Goal: Communication & Community: Answer question/provide support

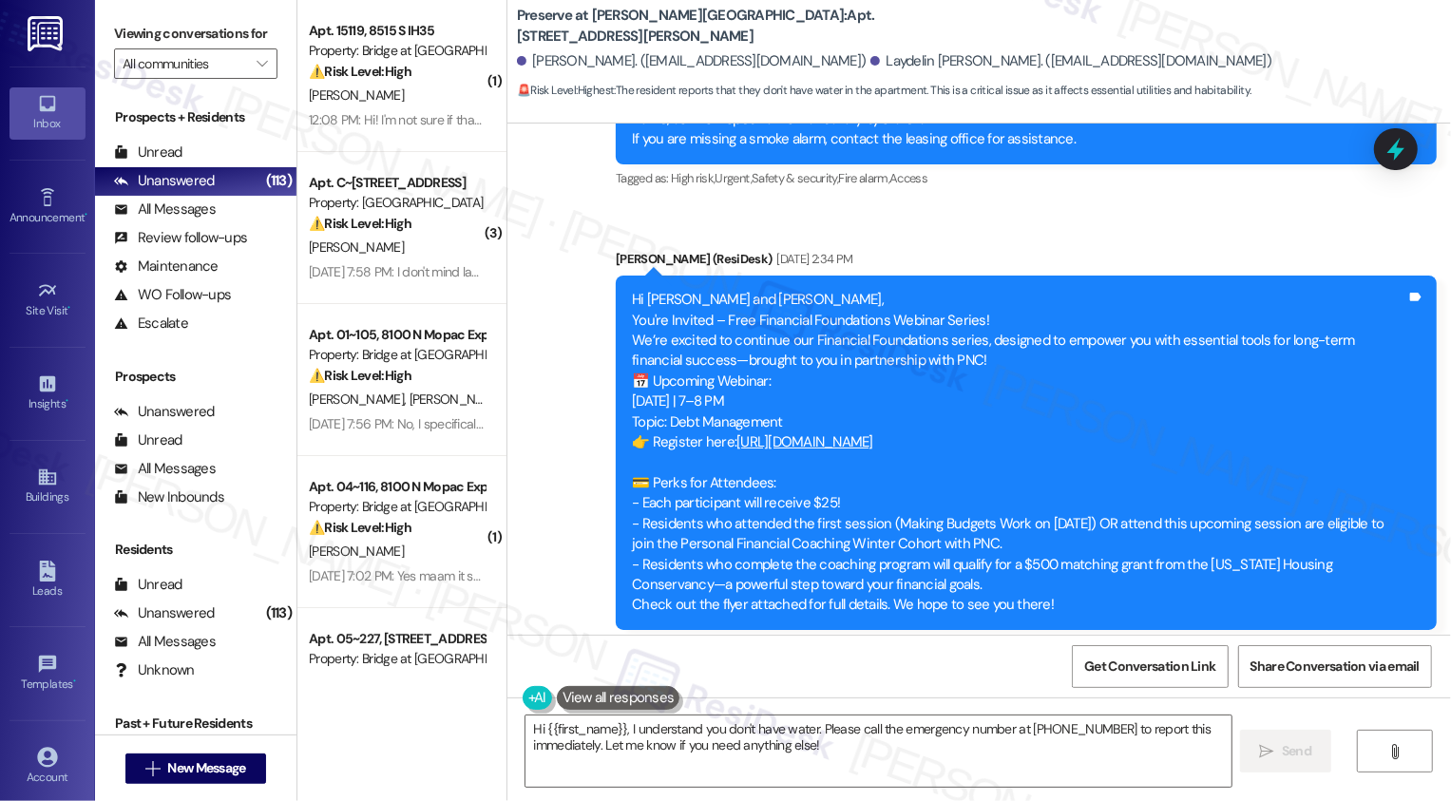
scroll to position [17545, 0]
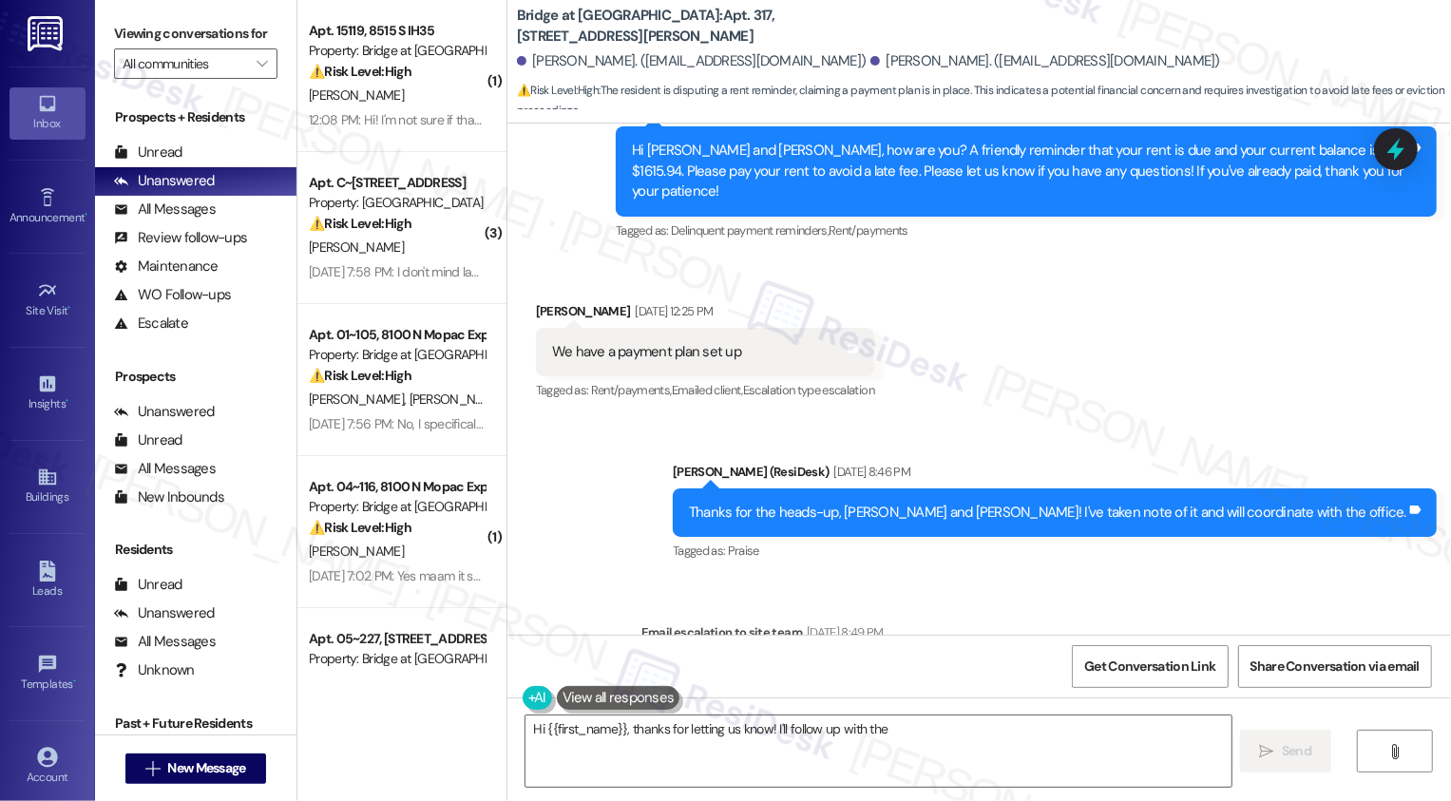
scroll to position [6031, 0]
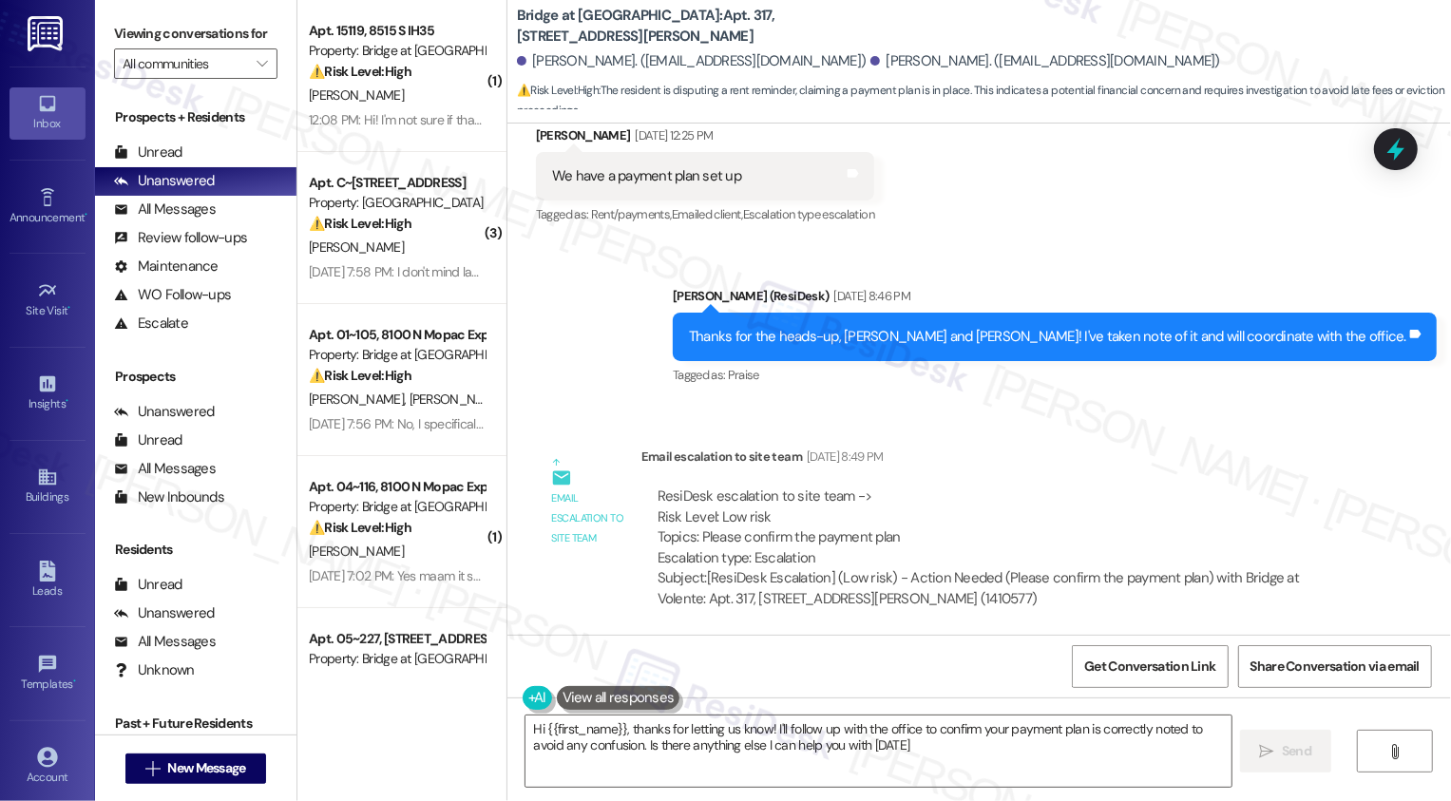
type textarea "Hi {{first_name}}, thanks for letting us know! I'll follow up with the office t…"
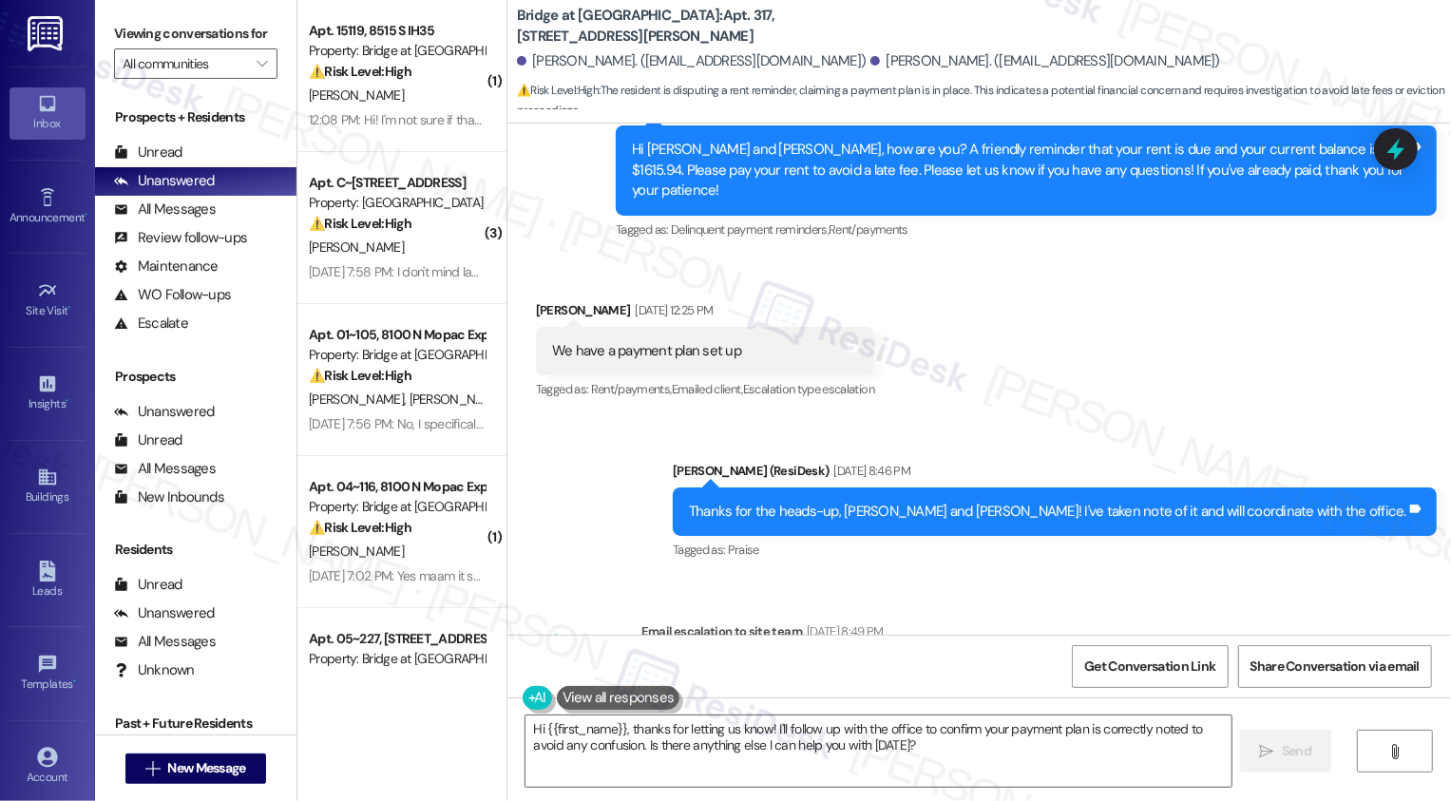
scroll to position [6085, 0]
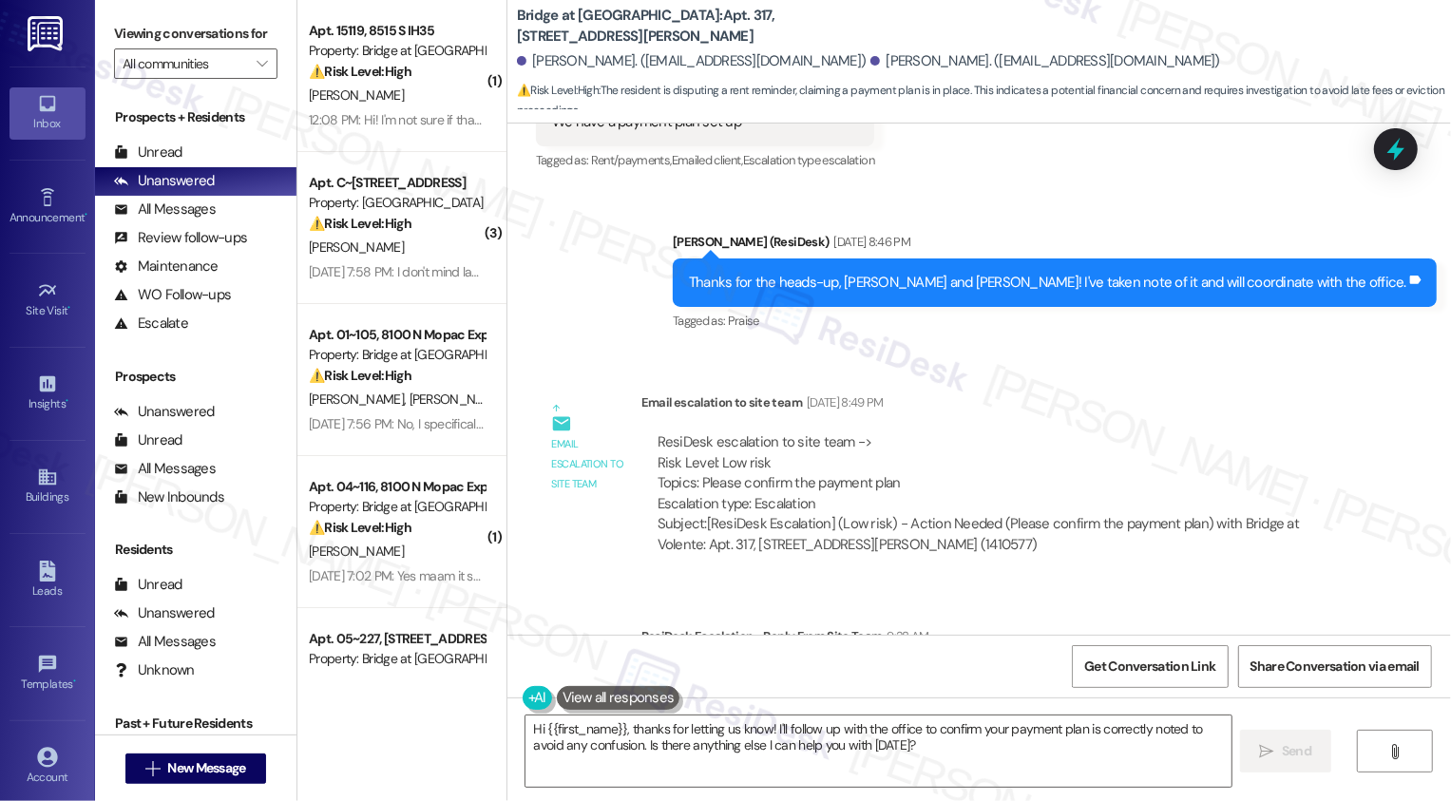
click at [881, 463] on div "Lease started [DATE] 8:00 PM Survey, sent via SMS Residesk Automated Survey [DA…" at bounding box center [979, 379] width 944 height 511
click at [975, 451] on div "Email escalation to site team Email escalation to site team [DATE] 8:49 PM Resi…" at bounding box center [947, 480] width 850 height 205
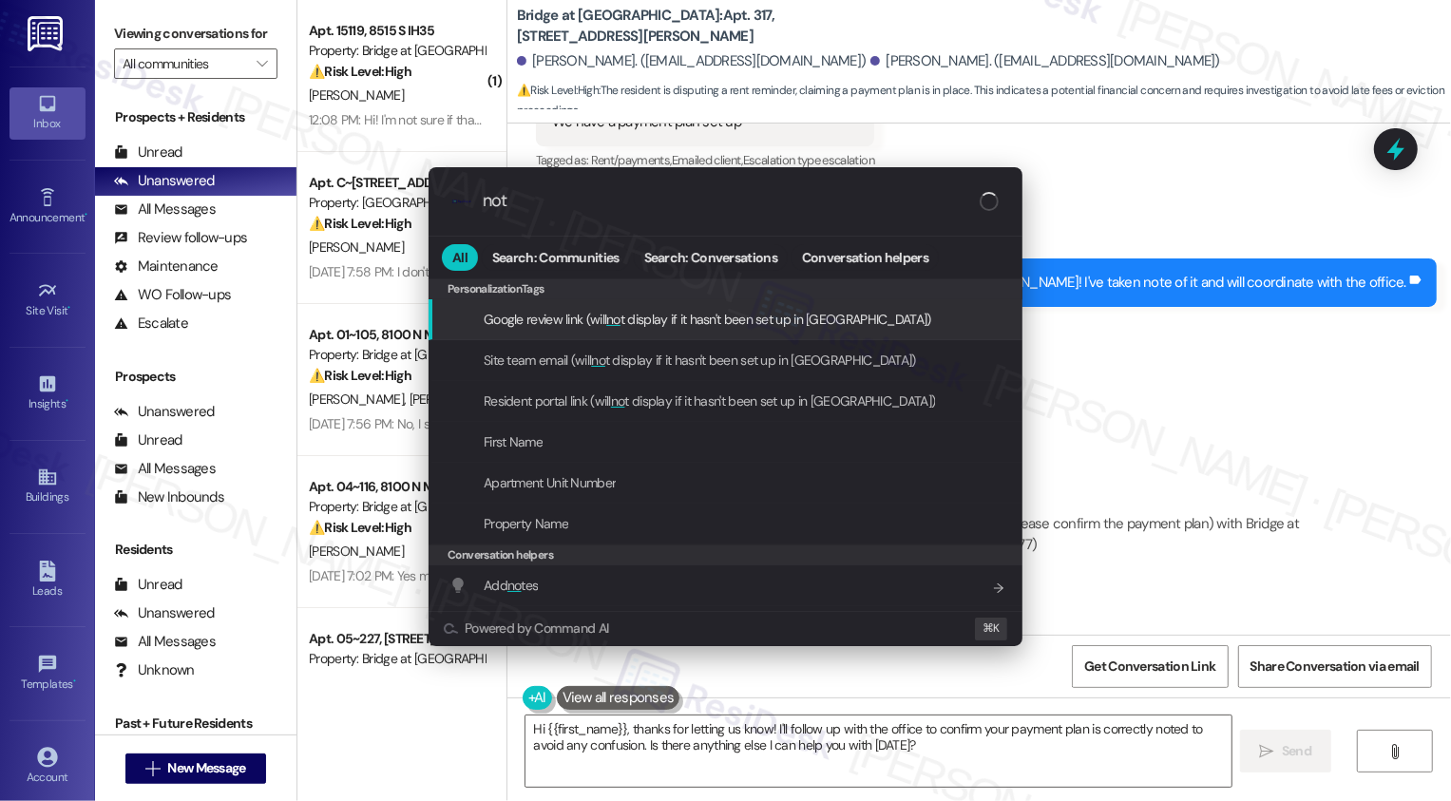
type input "note"
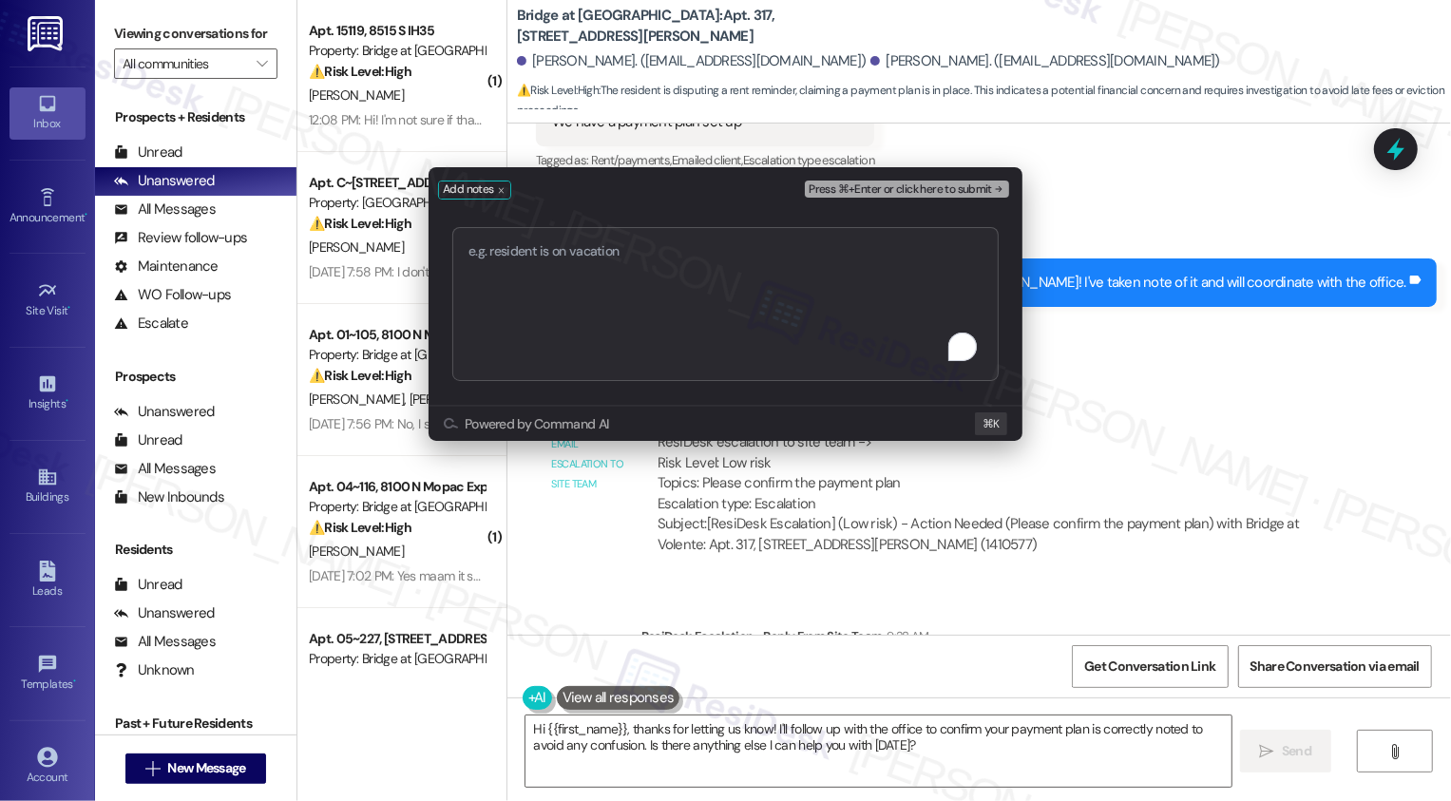
click at [1213, 430] on div "Add notes Press ⌘+Enter or click here to submit Submit Powered by Command AI ⌘ K" at bounding box center [725, 400] width 1451 height 801
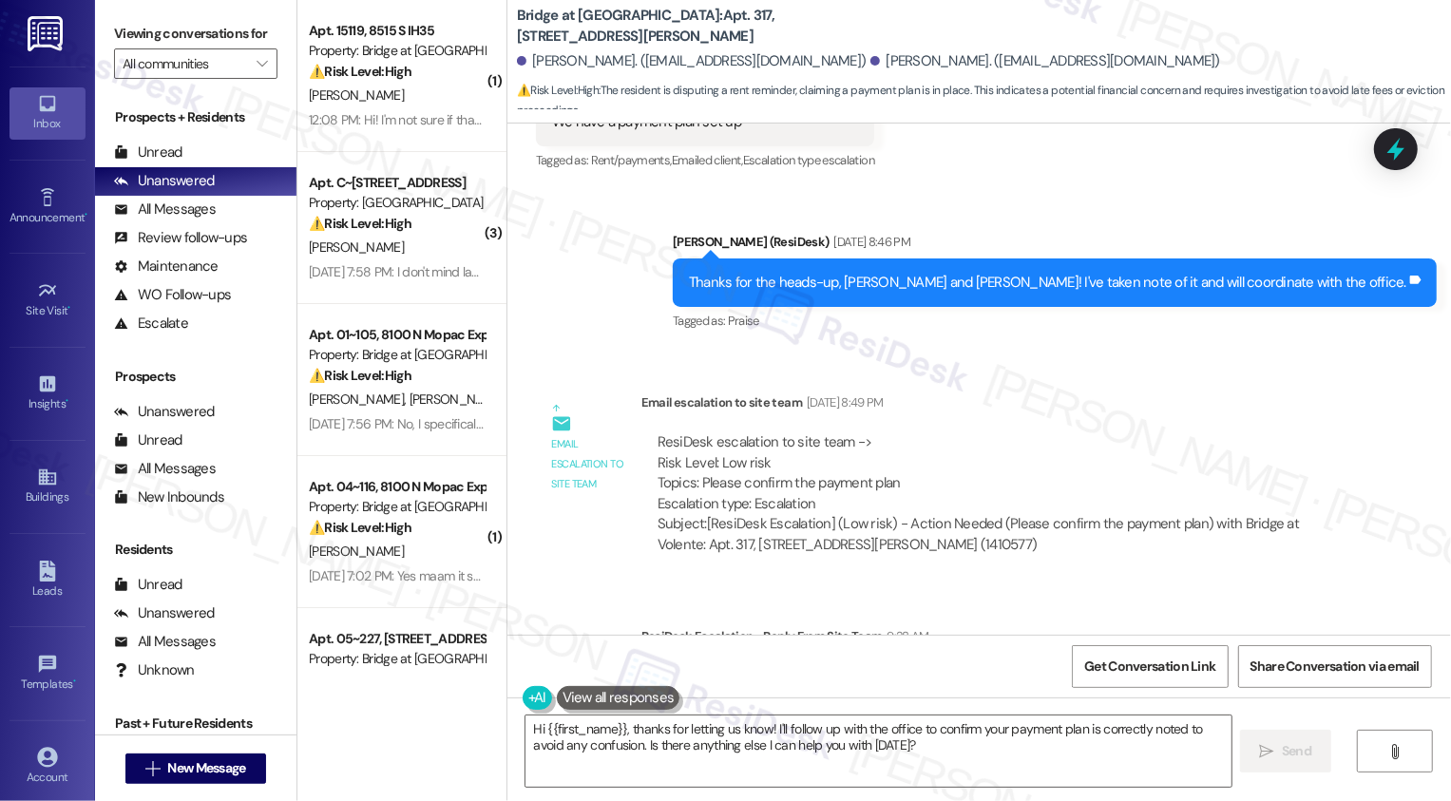
click at [1012, 446] on div "ResiDesk escalation to site team -> Risk Level: Low risk Topics: Please confirm…" at bounding box center [999, 493] width 716 height 151
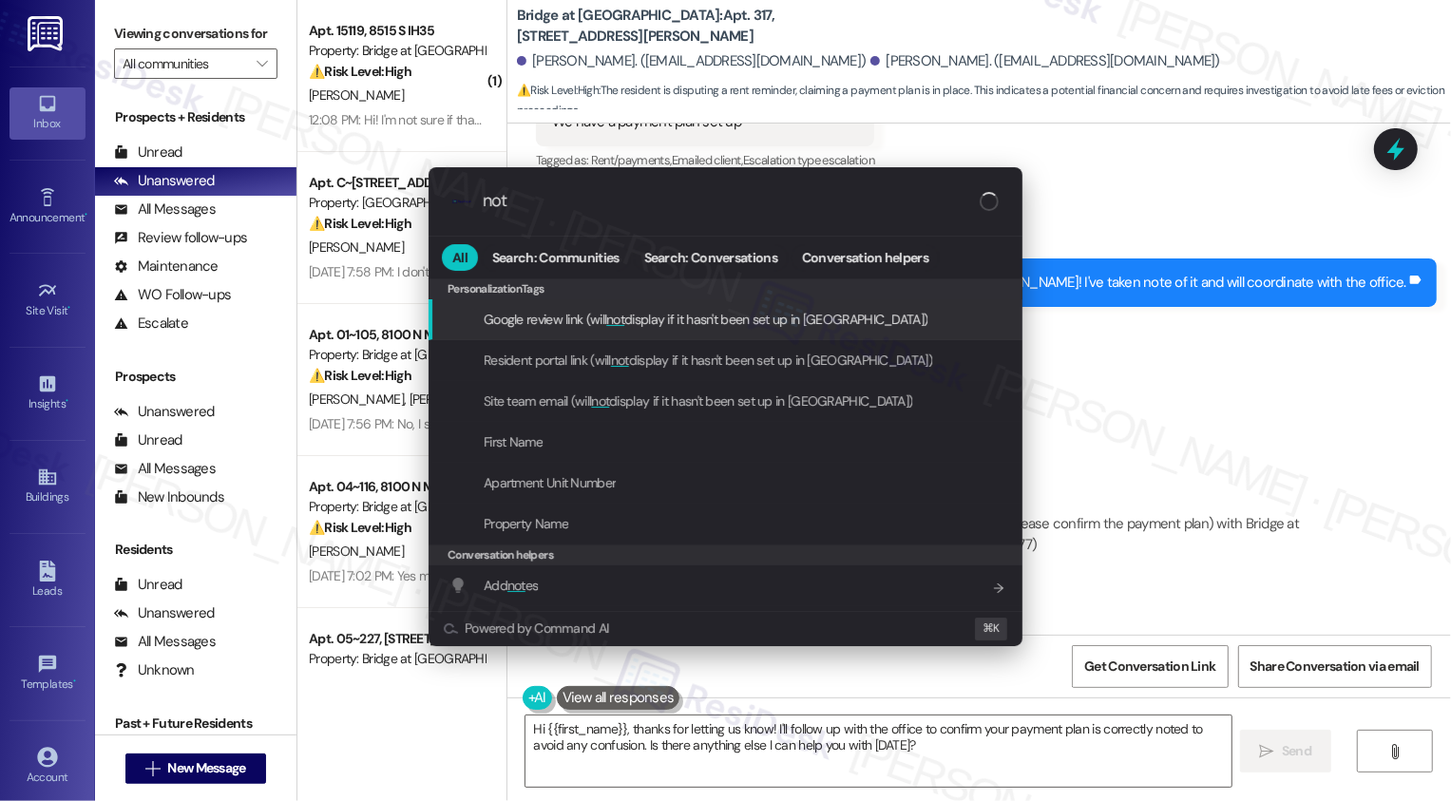
type input "note"
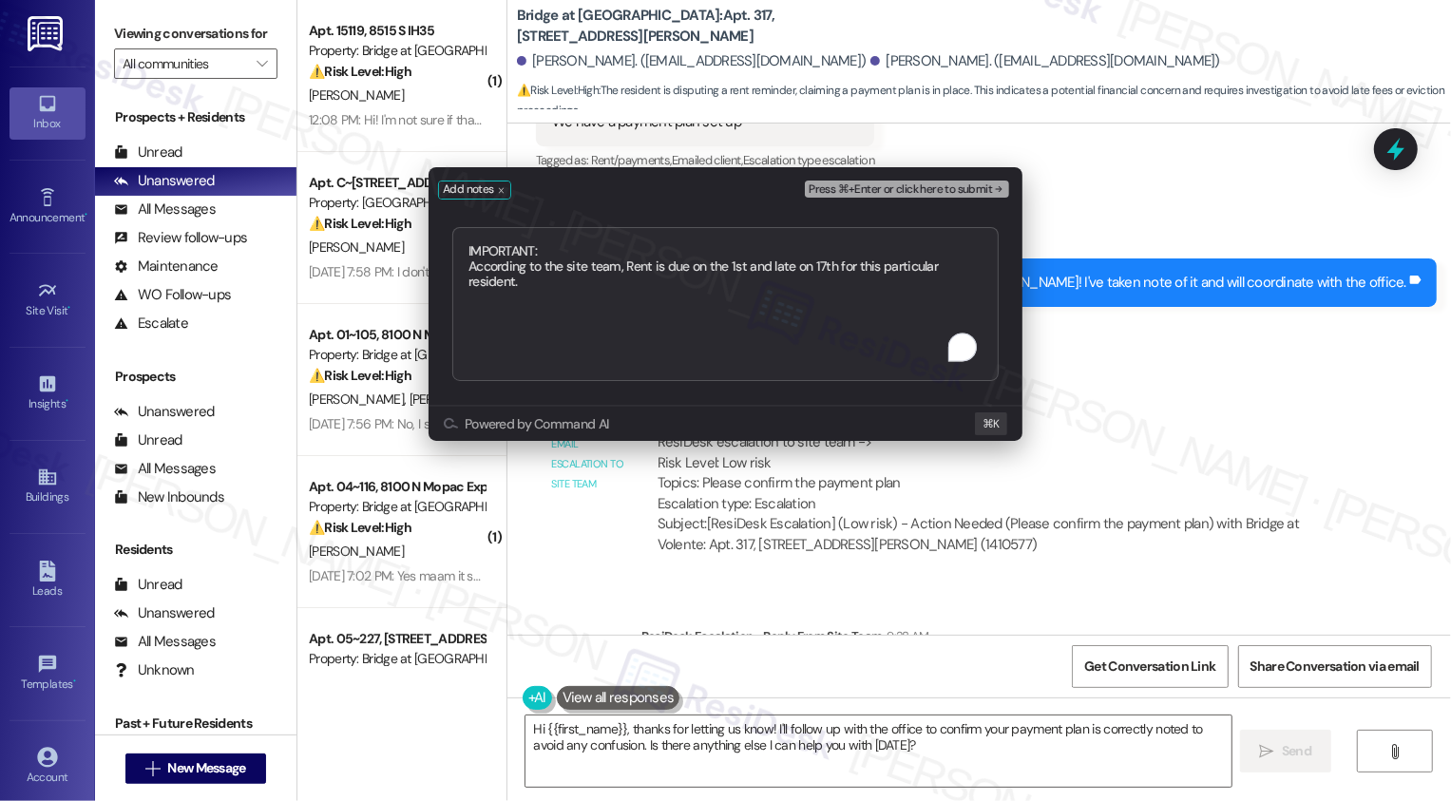
click at [631, 265] on textarea "IMPORTANT: According to the site team, Rent is due on the 1st and late on 17th …" at bounding box center [725, 304] width 546 height 154
click at [985, 269] on textarea "IMPORTANT: According to the site team, rent is due on the 1st and late on 17th …" at bounding box center [725, 304] width 546 height 154
click at [684, 286] on textarea "IMPORTANT: According to the site team, rent is due on the 1st and late on 17th …" at bounding box center [725, 305] width 546 height 156
click at [554, 280] on textarea "IMPORTANT: According to the site team, rent is due on the 1st and late on 17th …" at bounding box center [725, 305] width 546 height 156
click at [709, 288] on textarea "IMPORTANT: According to the site team, rent is due on the 1st and late on 17th …" at bounding box center [725, 305] width 546 height 156
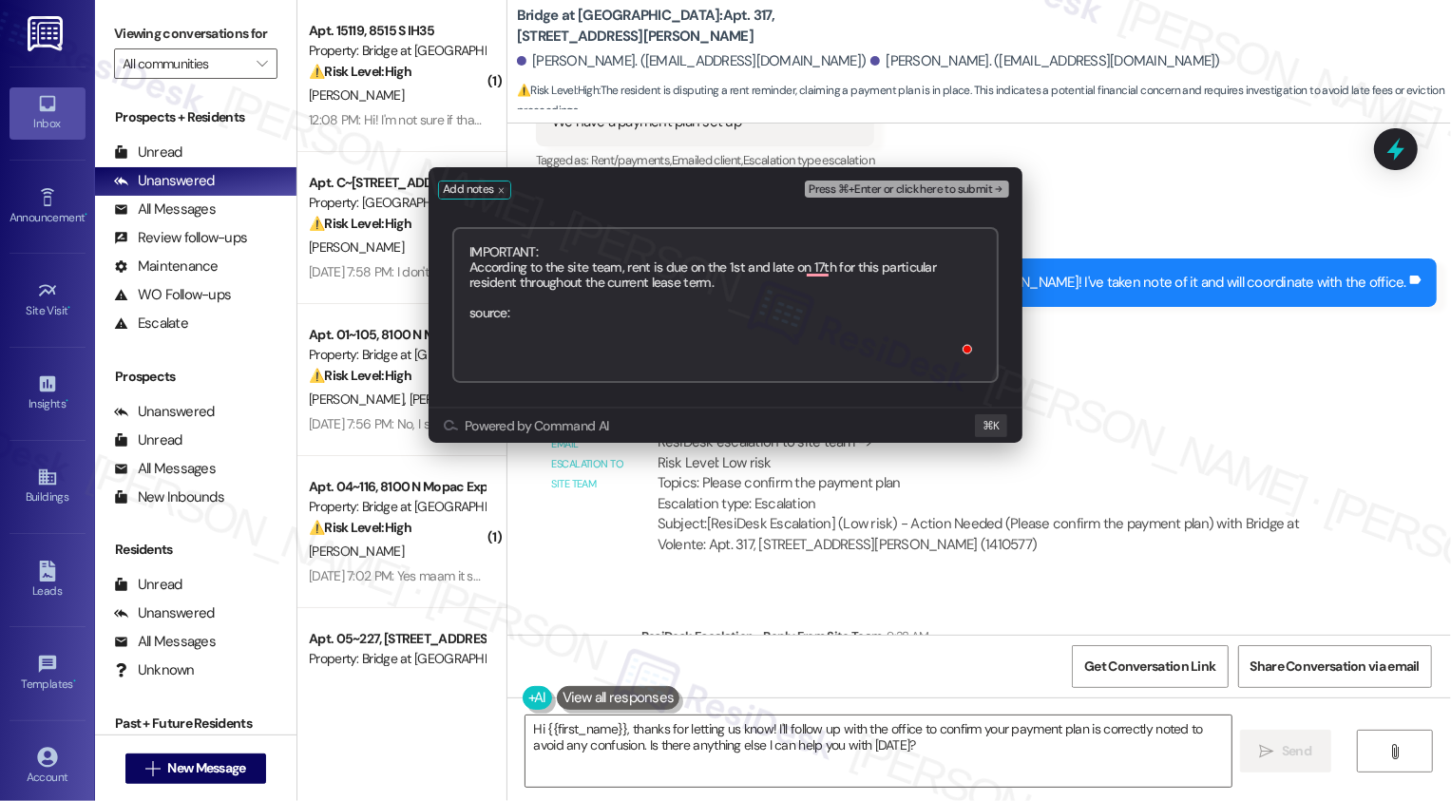
paste textarea "[URL][DOMAIN_NAME]"
click at [507, 313] on textarea "IMPORTANT: According to the site team, rent is due on the 1st and late on 17th …" at bounding box center [725, 305] width 546 height 156
click at [470, 245] on textarea "IMPORTANT: According to the site team, rent is due on the 1st and late on 17th …" at bounding box center [725, 305] width 546 height 156
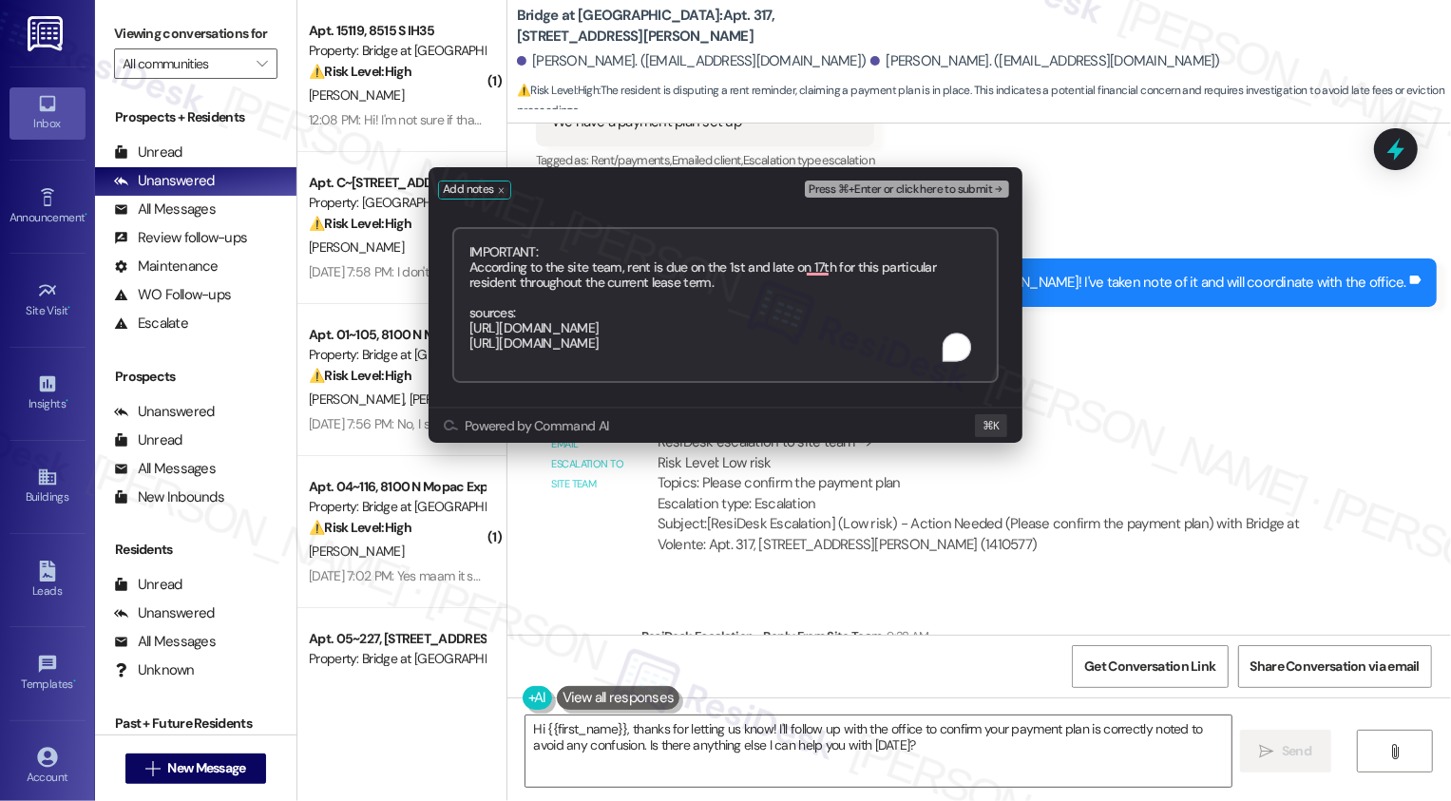
click at [508, 247] on textarea "IMPORTANT: According to the site team, rent is due on the 1st and late on 17th …" at bounding box center [725, 305] width 546 height 156
type textarea "RENT REMINDER FYI: According to the site team, rent is due on the 1st and late …"
click at [624, 265] on textarea "RENT REMINDER FYI: According to the site team, rent is due on the 1st and late …" at bounding box center [725, 305] width 546 height 156
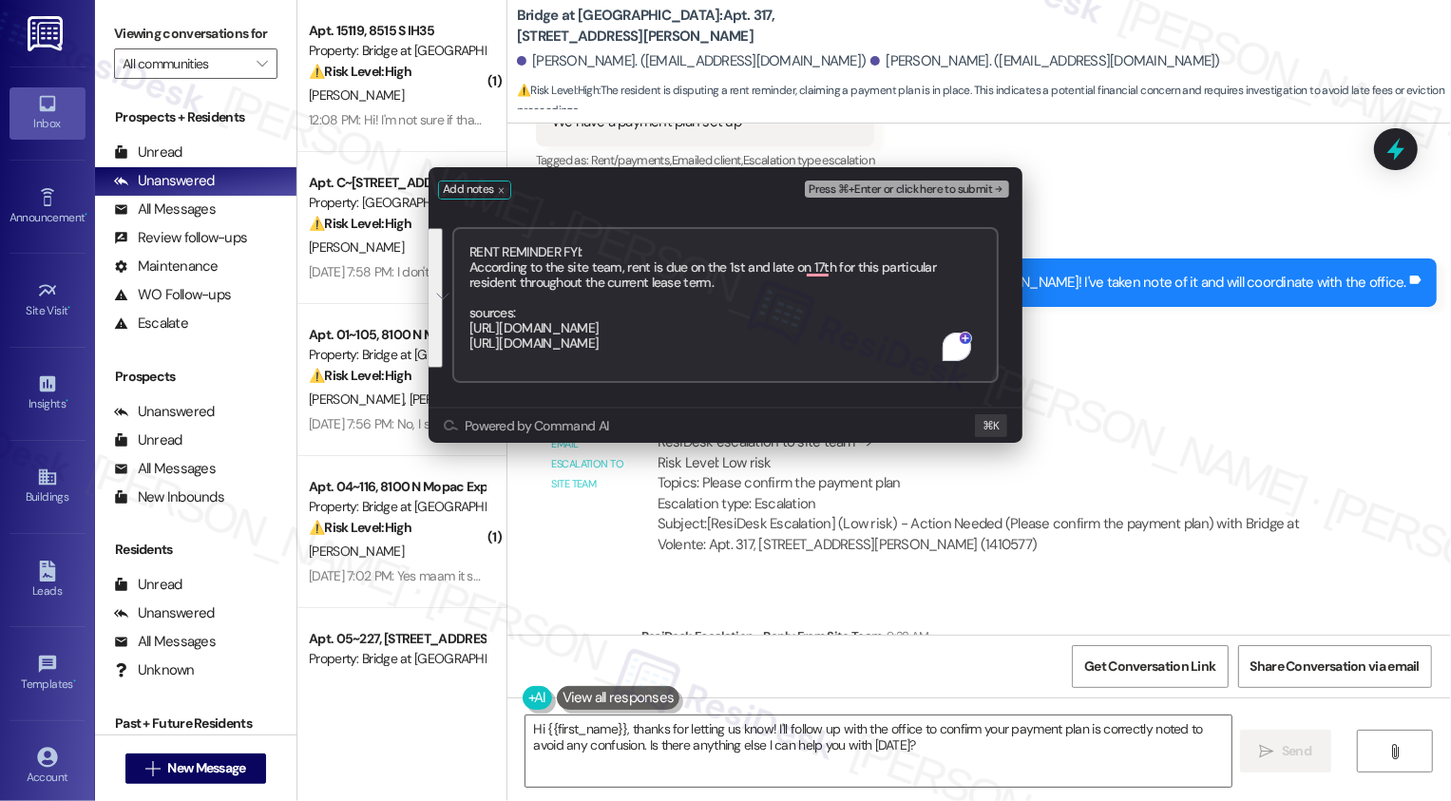
click at [799, 285] on textarea "RENT REMINDER FYI: According to the site team, rent is due on the 1st and late …" at bounding box center [725, 305] width 546 height 156
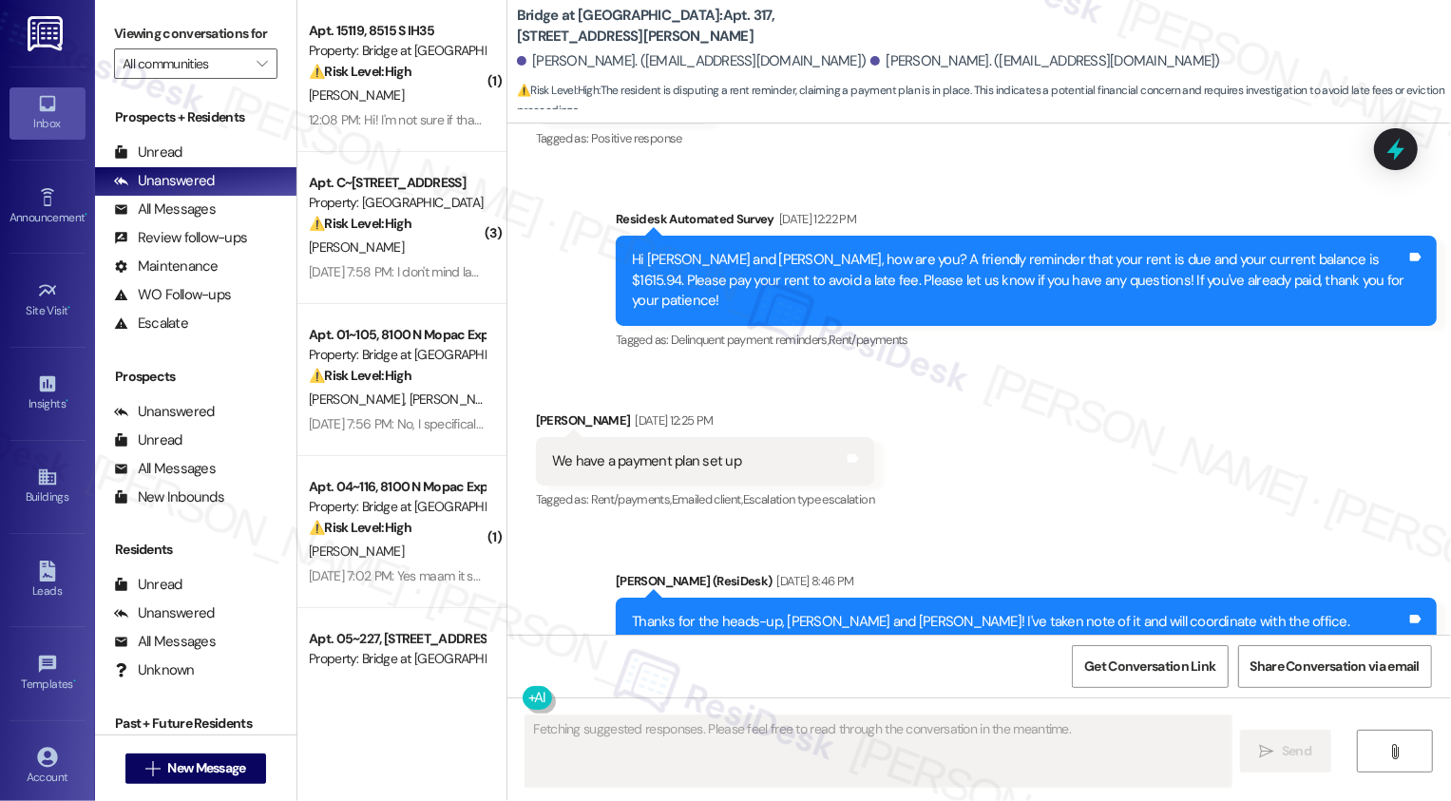
scroll to position [5757, 0]
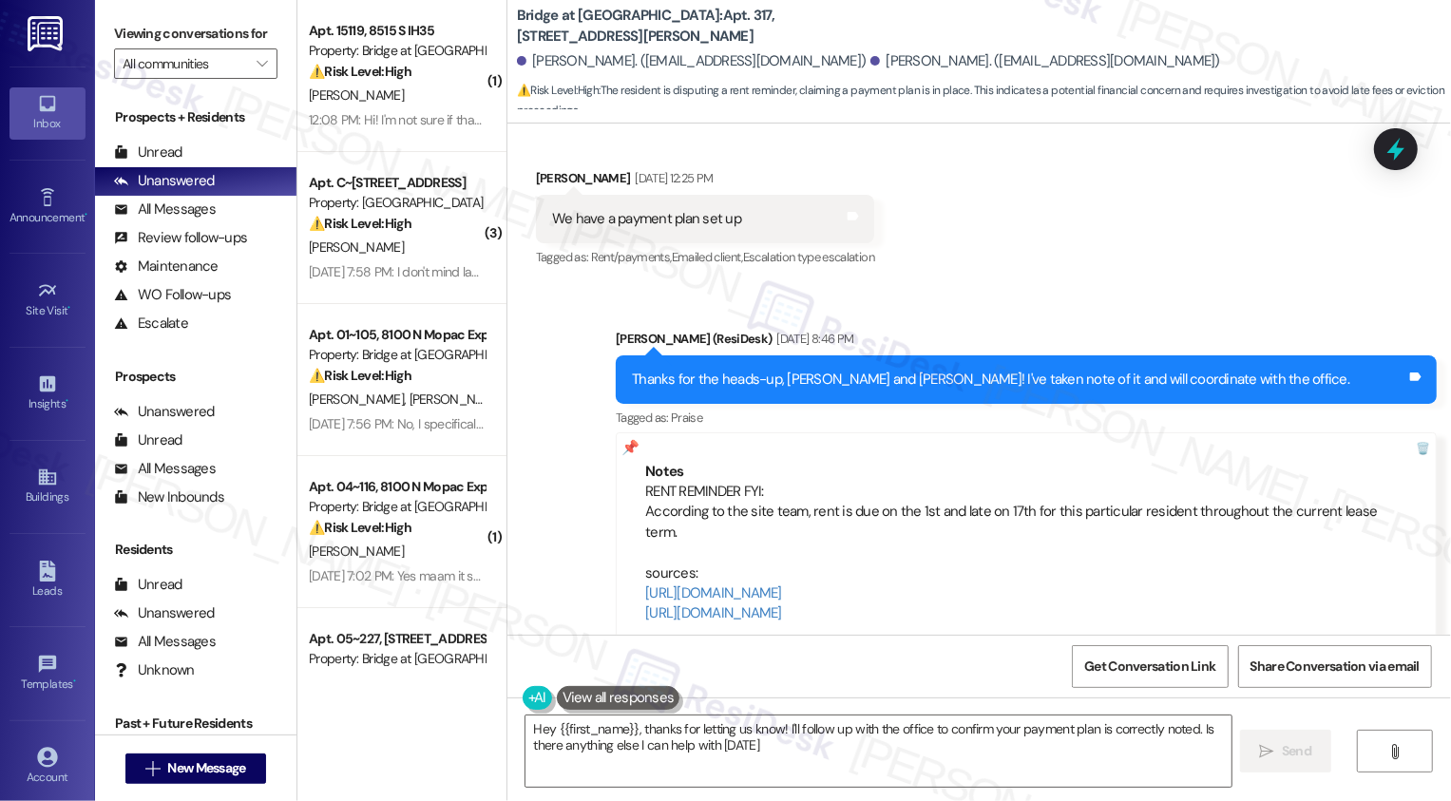
type textarea "Hey {{first_name}}, thanks for letting us know! I'll follow up with the office …"
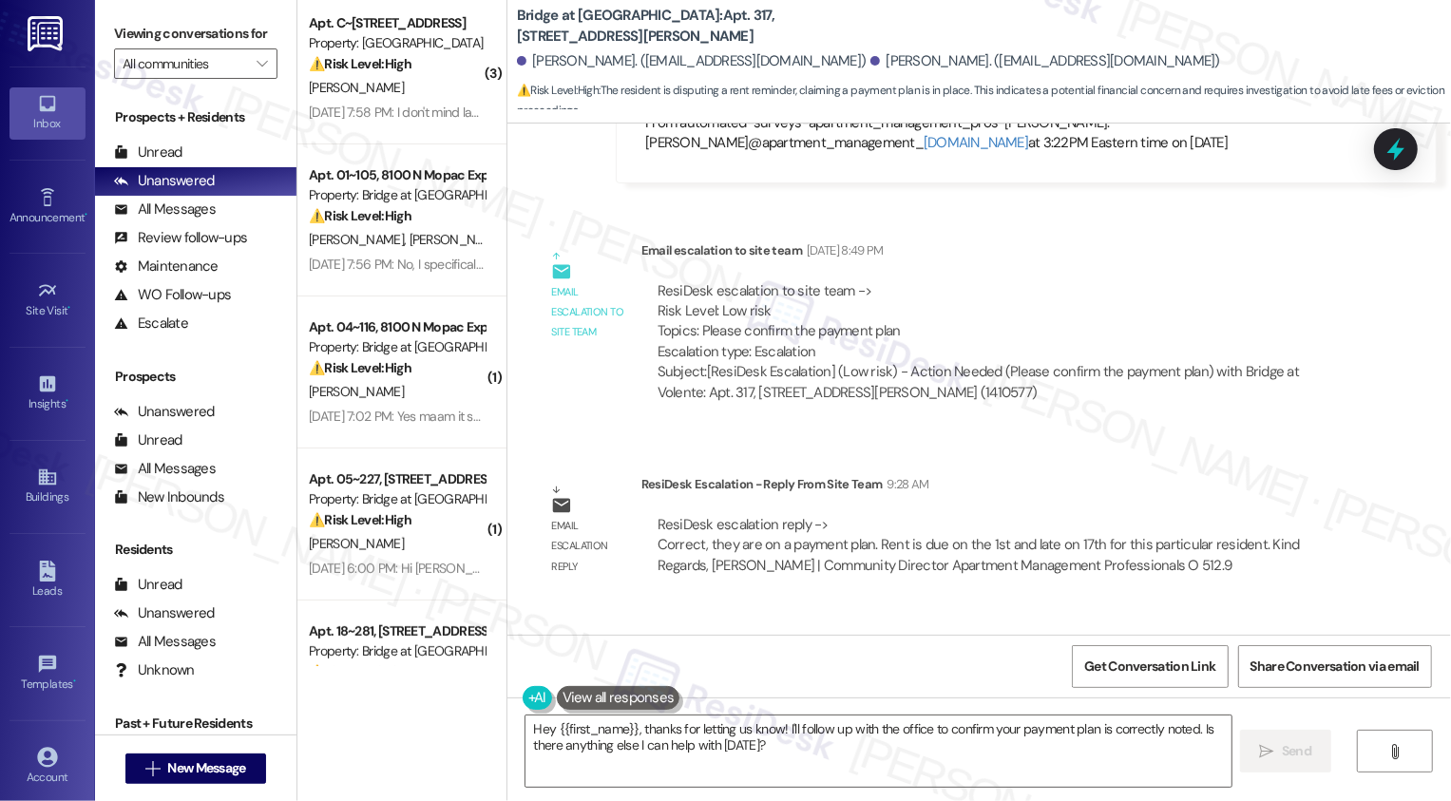
scroll to position [0, 0]
